Goal: Task Accomplishment & Management: Manage account settings

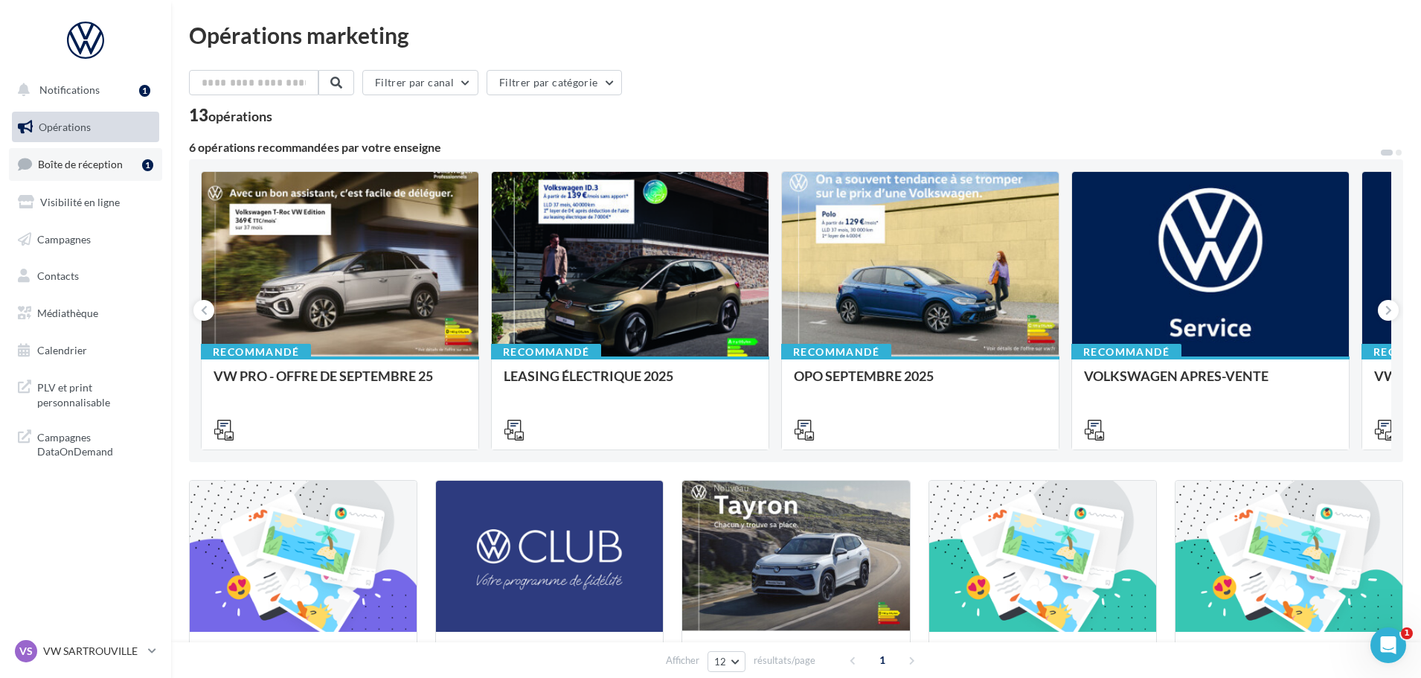
click at [112, 164] on span "Boîte de réception" at bounding box center [80, 164] width 85 height 13
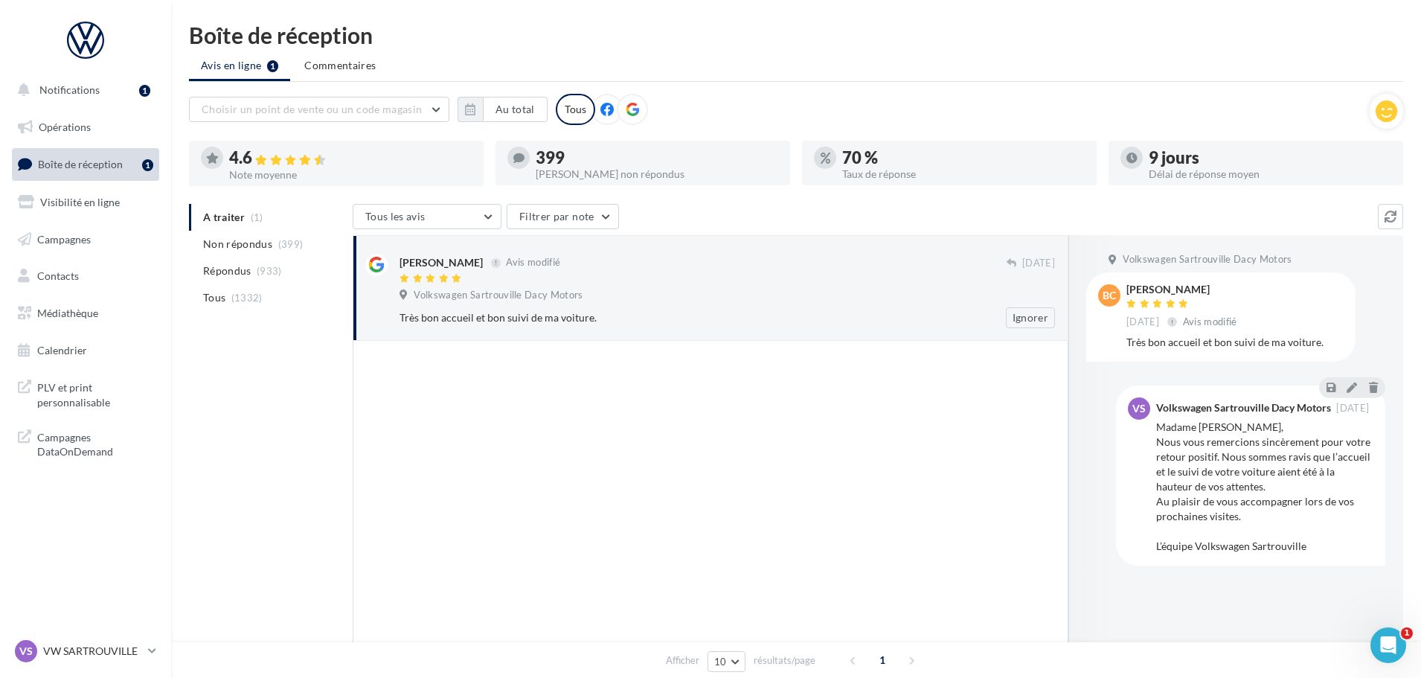
click at [674, 291] on div "Volkswagen Sartrouville Dacy Motors" at bounding box center [726, 297] width 655 height 16
click at [1352, 387] on icon at bounding box center [1352, 387] width 10 height 10
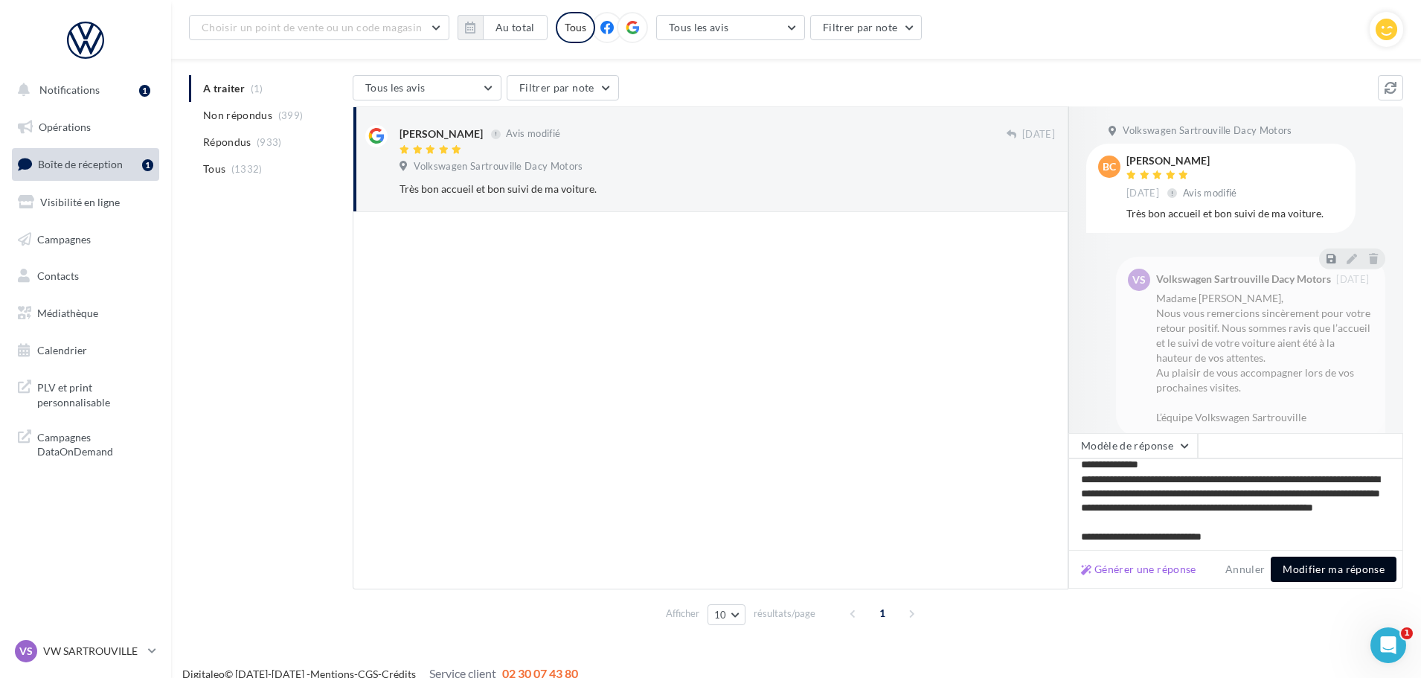
scroll to position [22, 0]
click at [1328, 573] on button "Modifier ma réponse" at bounding box center [1334, 568] width 126 height 25
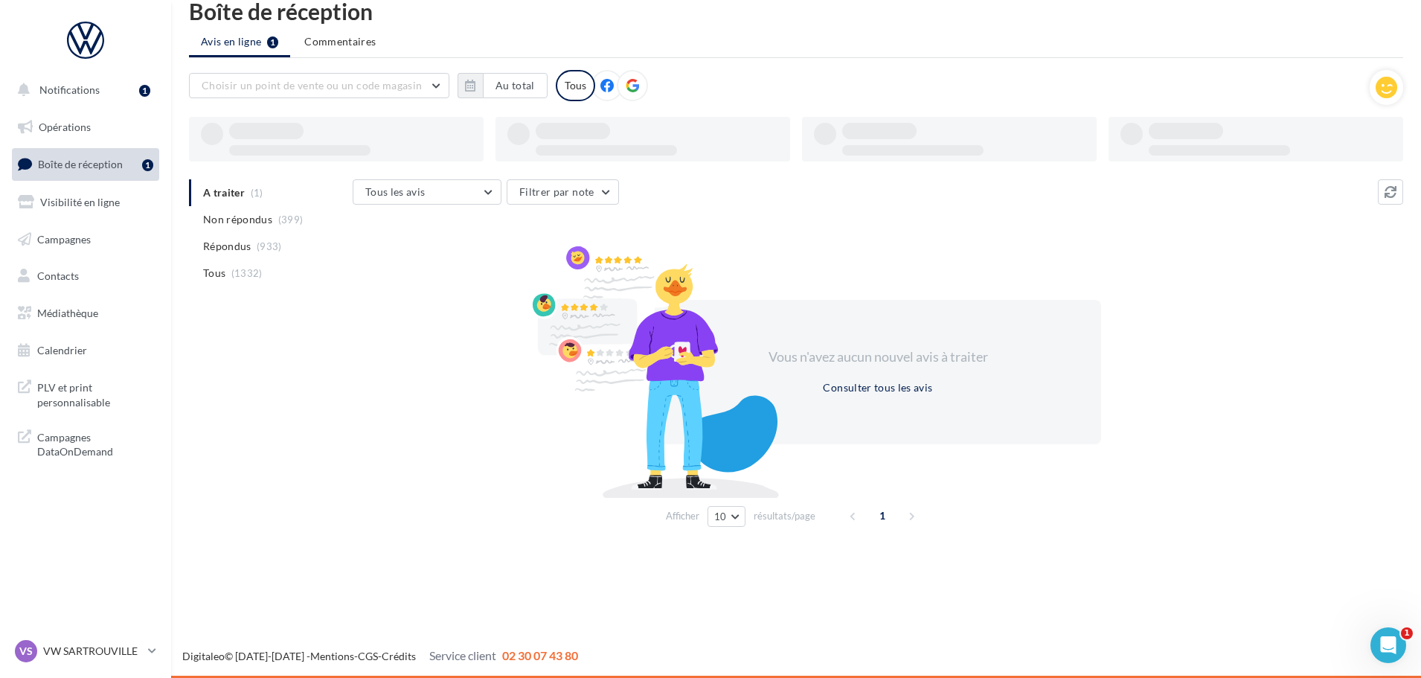
scroll to position [24, 0]
click at [105, 646] on p "VW SARTROUVILLE" at bounding box center [92, 651] width 99 height 15
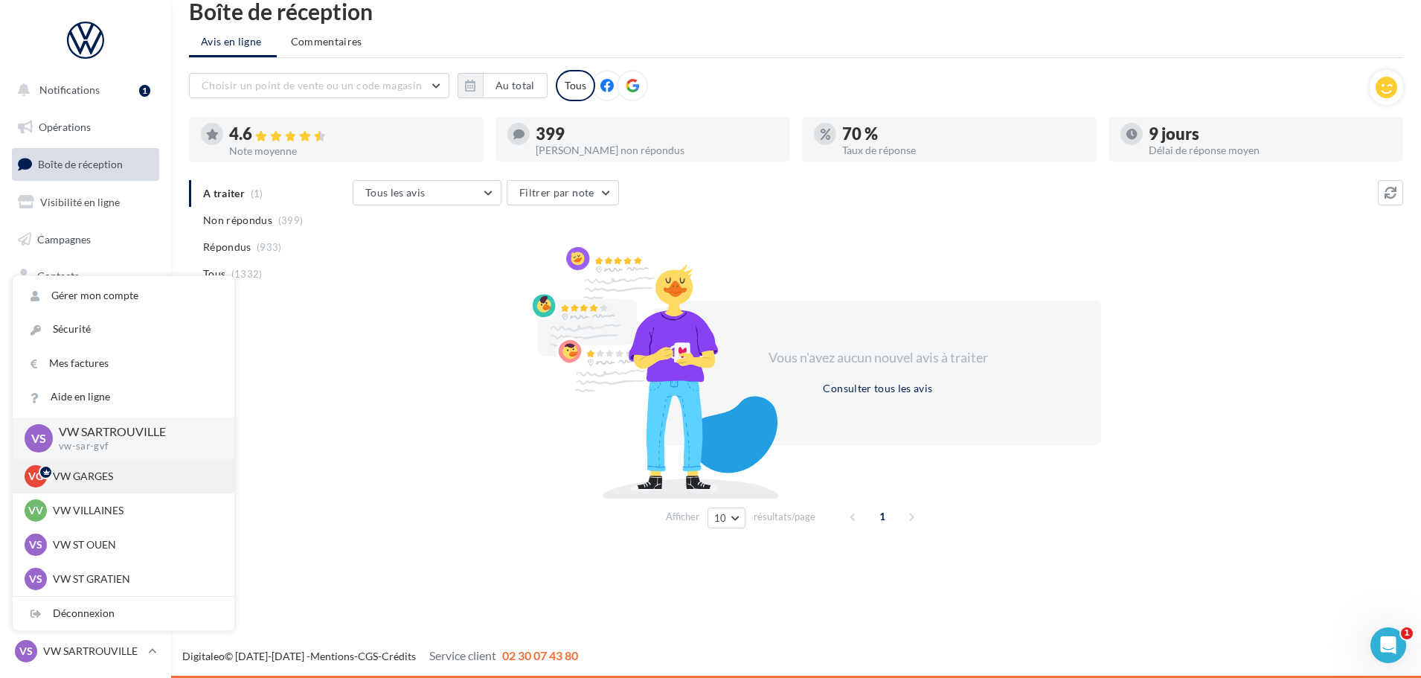
click at [101, 473] on p "VW GARGES" at bounding box center [135, 476] width 164 height 15
